Goal: Information Seeking & Learning: Find specific fact

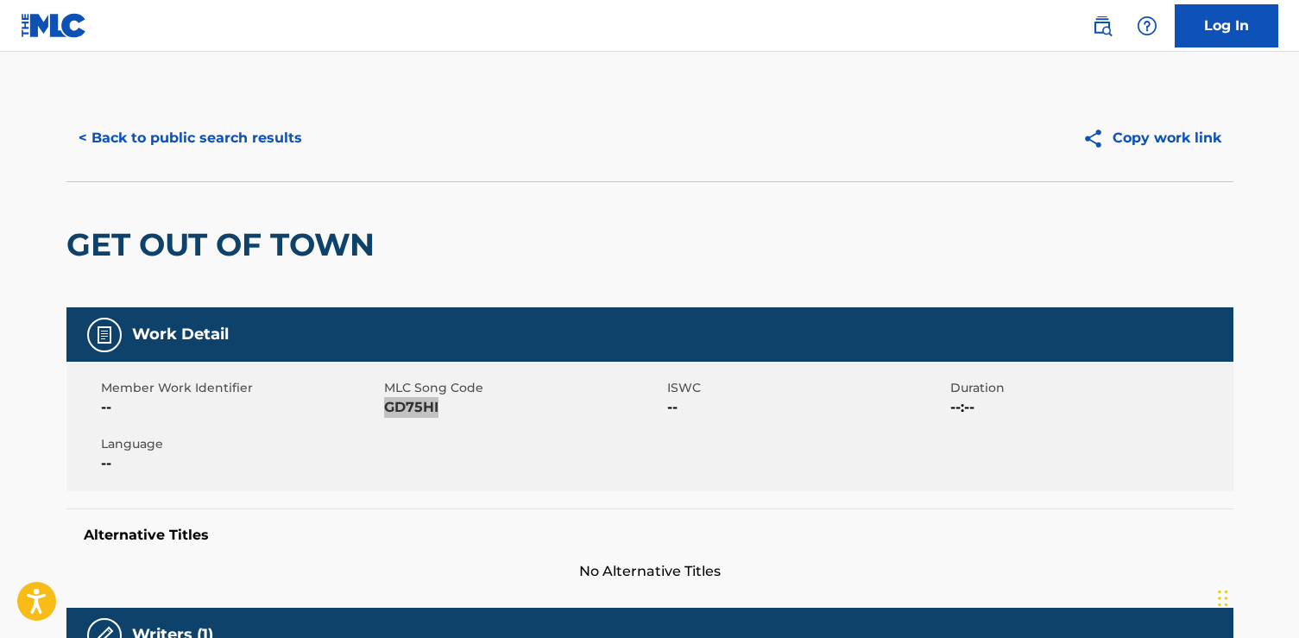
scroll to position [1, 0]
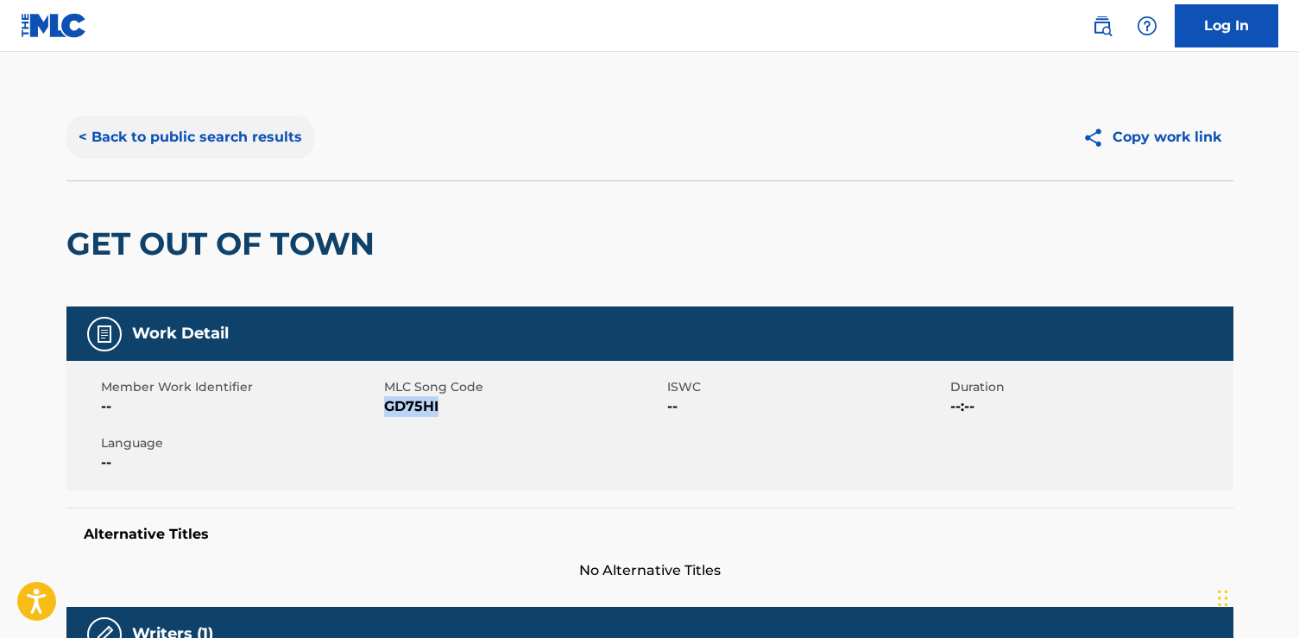
click at [273, 157] on button "< Back to public search results" at bounding box center [190, 137] width 248 height 43
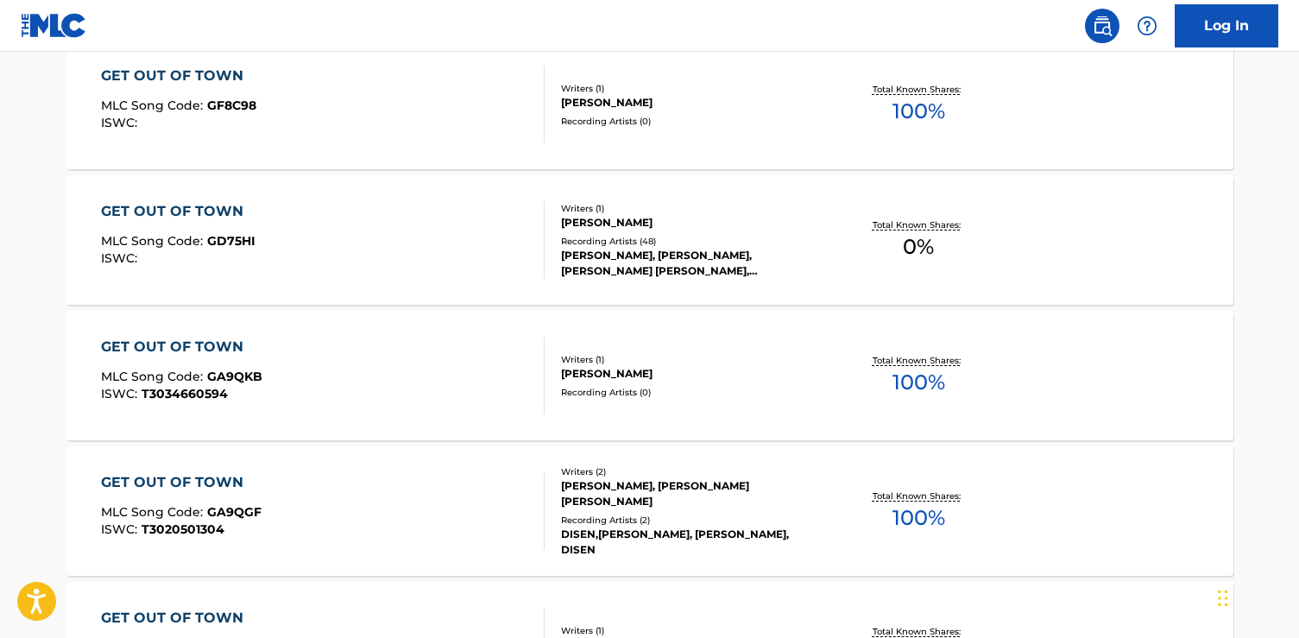
scroll to position [576, 0]
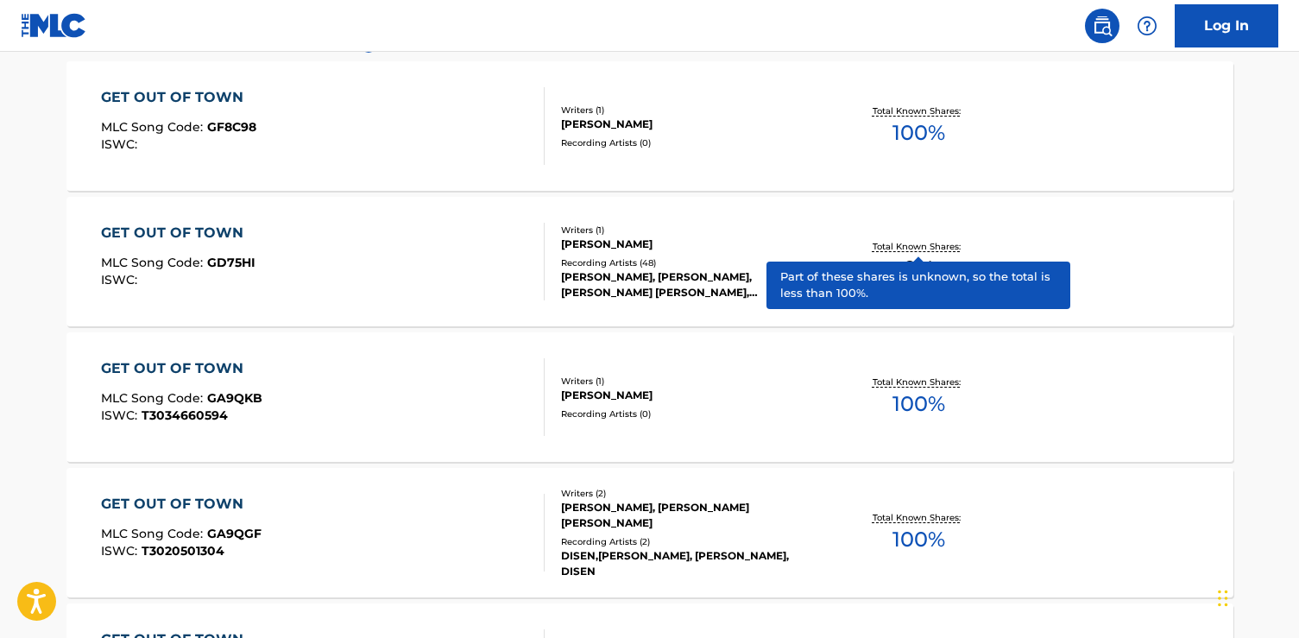
click at [898, 242] on p "Total Known Shares:" at bounding box center [918, 246] width 92 height 13
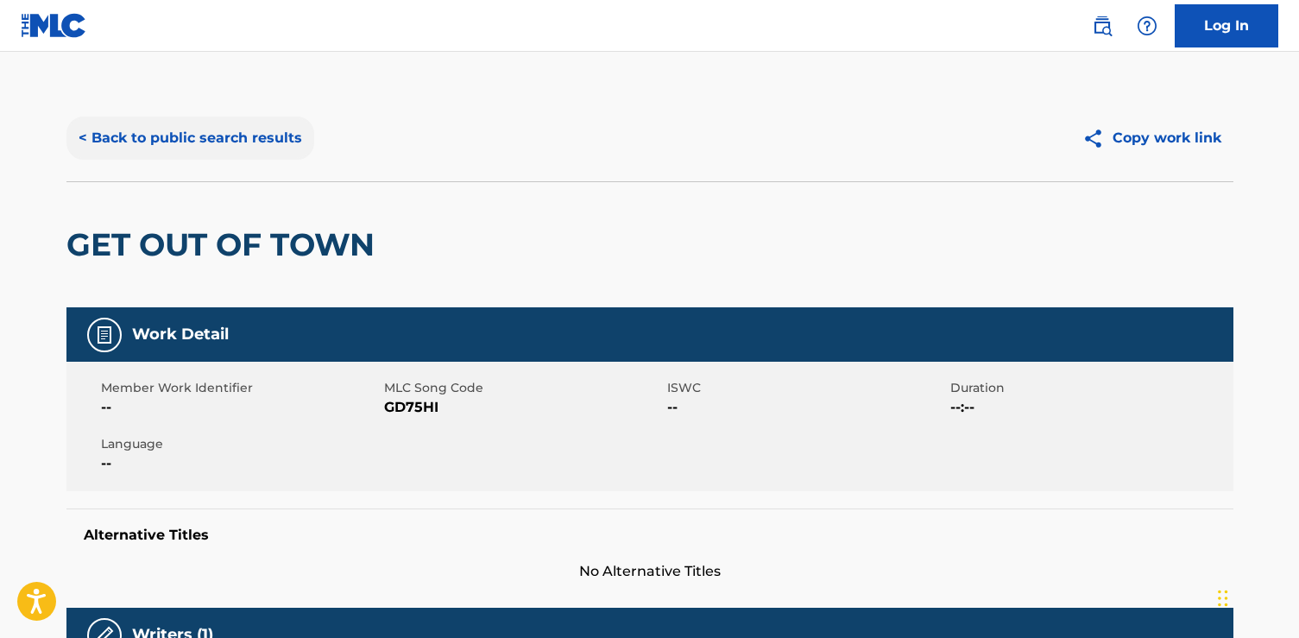
click at [212, 141] on button "< Back to public search results" at bounding box center [190, 137] width 248 height 43
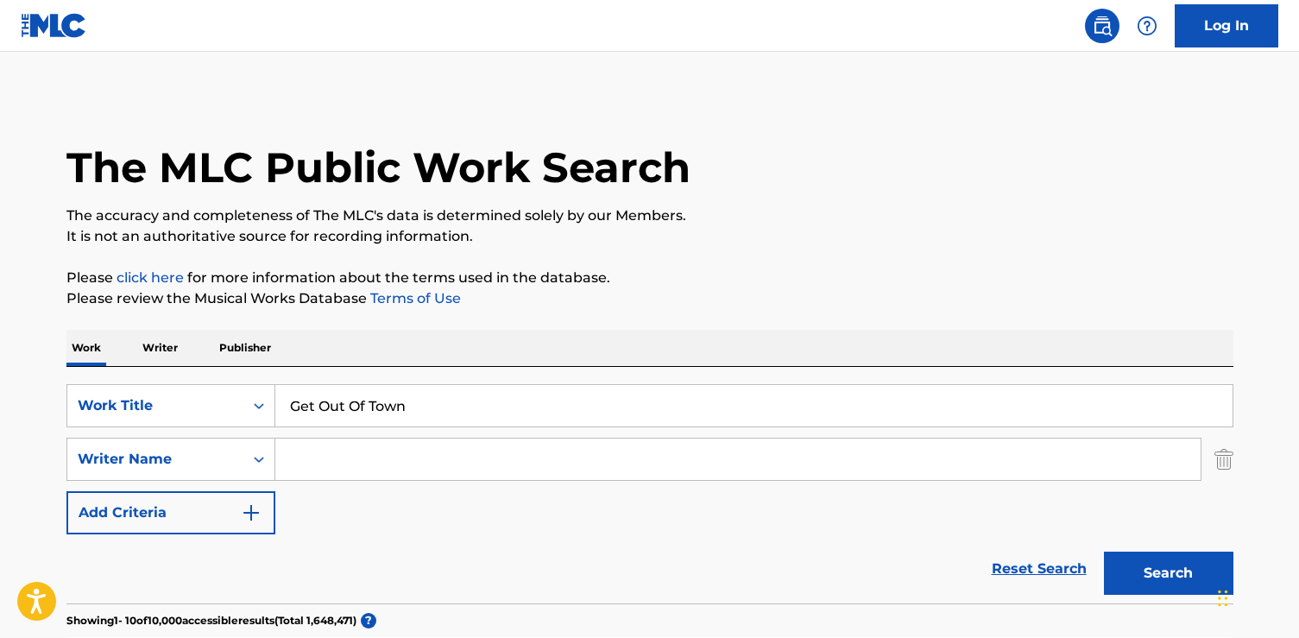
click at [418, 460] on input "Search Form" at bounding box center [737, 458] width 925 height 41
paste input "[PERSON_NAME]"
type input "[PERSON_NAME]"
click at [1104, 551] on button "Search" at bounding box center [1168, 572] width 129 height 43
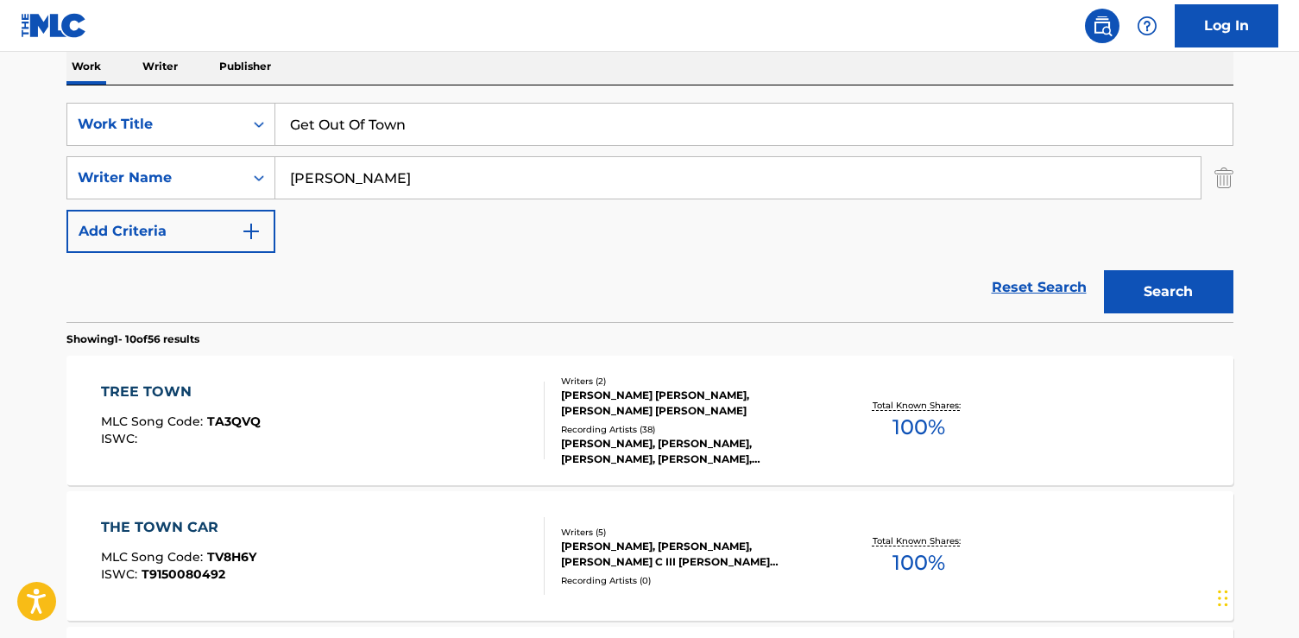
scroll to position [275, 0]
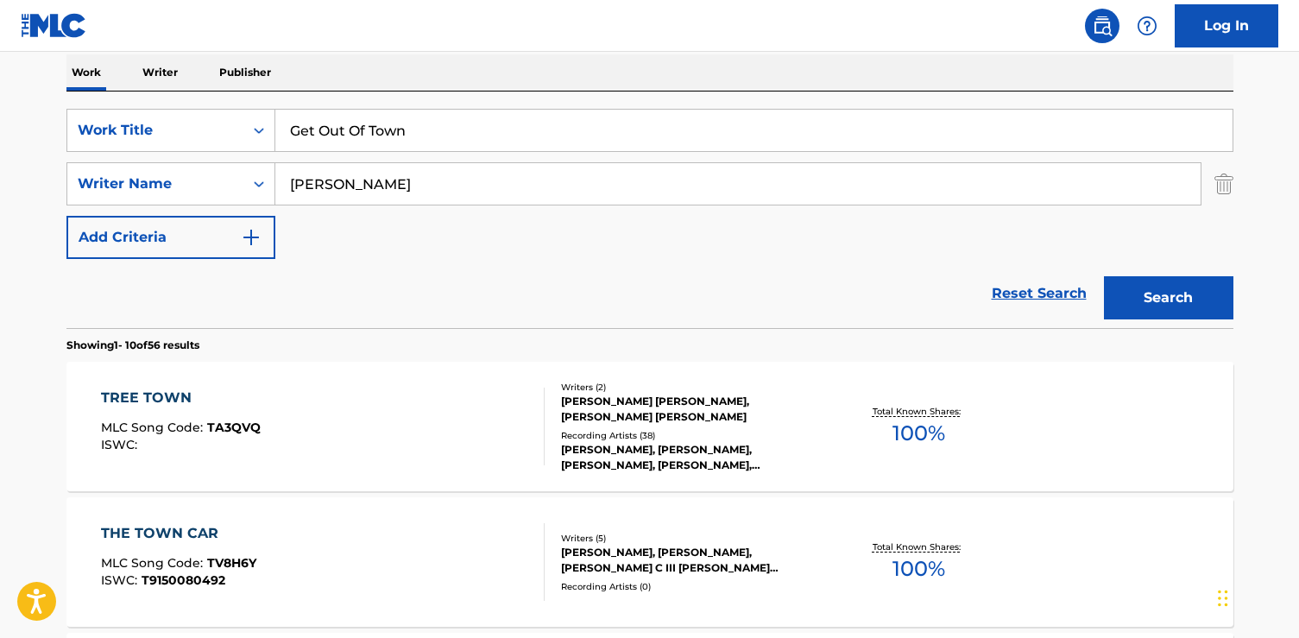
drag, startPoint x: 406, startPoint y: 182, endPoint x: -24, endPoint y: 179, distance: 430.6
click at [0, 179] on html "Accessibility Screen-Reader Guide, Feedback, and Issue Reporting | New window C…" at bounding box center [649, 44] width 1299 height 638
paste input "[PERSON_NAME]"
type input "[PERSON_NAME]"
click at [1104, 276] on button "Search" at bounding box center [1168, 297] width 129 height 43
